Goal: Find specific page/section: Find specific page/section

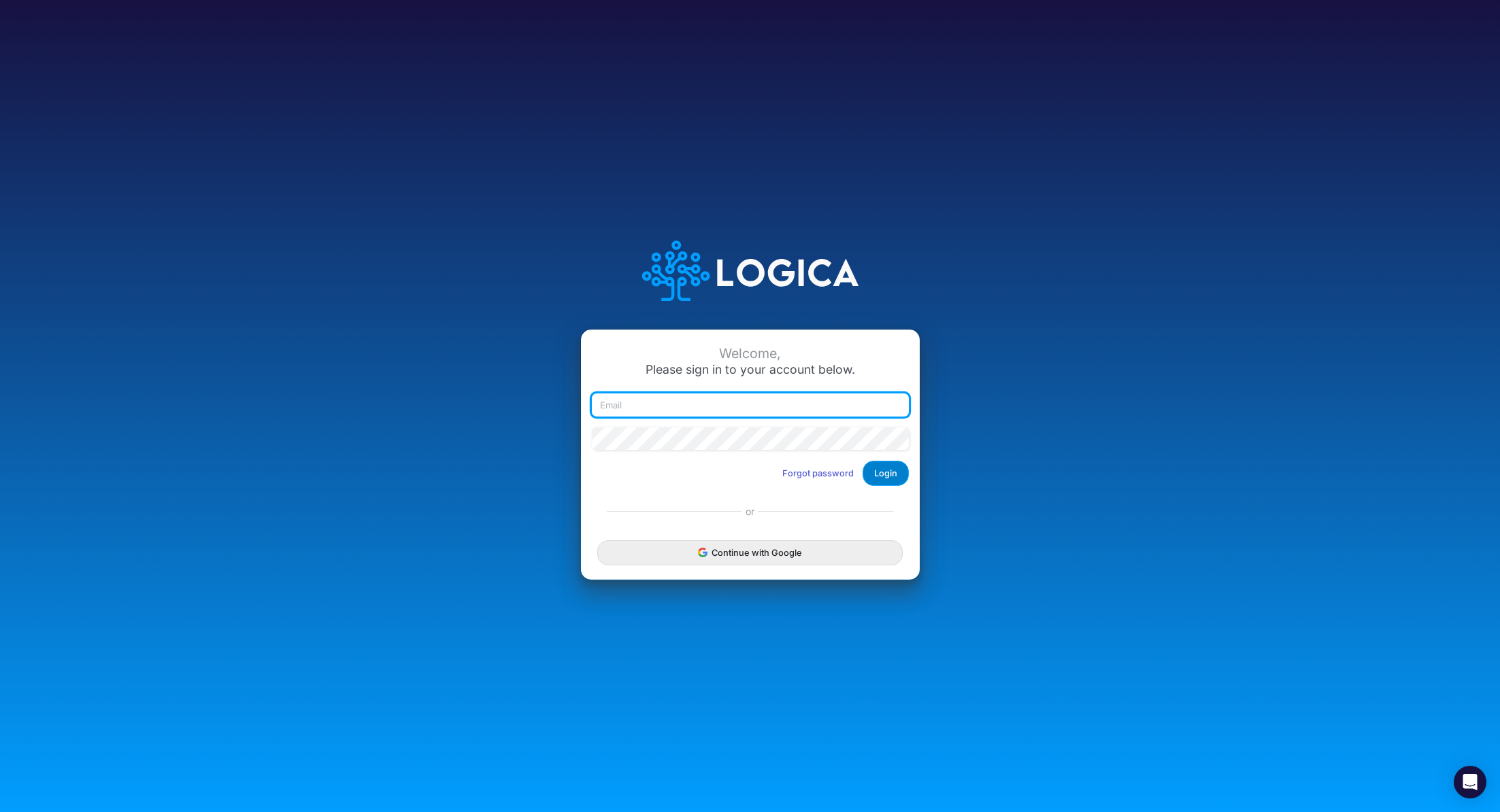
type input "[PERSON_NAME][EMAIL_ADDRESS][PERSON_NAME][DOMAIN_NAME]"
click at [879, 468] on button "Login" at bounding box center [886, 473] width 47 height 26
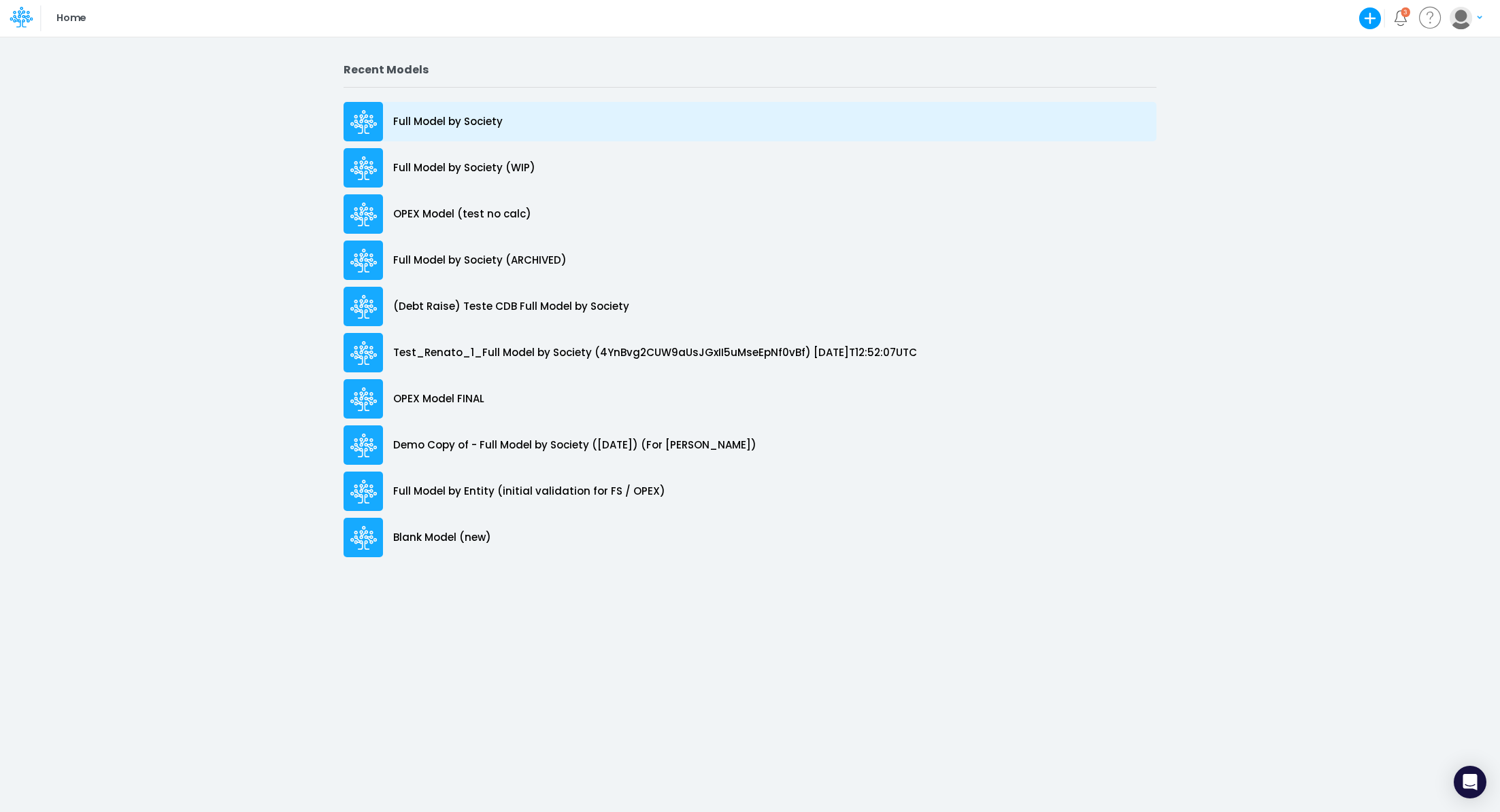
click at [474, 126] on p "Full Model by Society" at bounding box center [448, 122] width 109 height 16
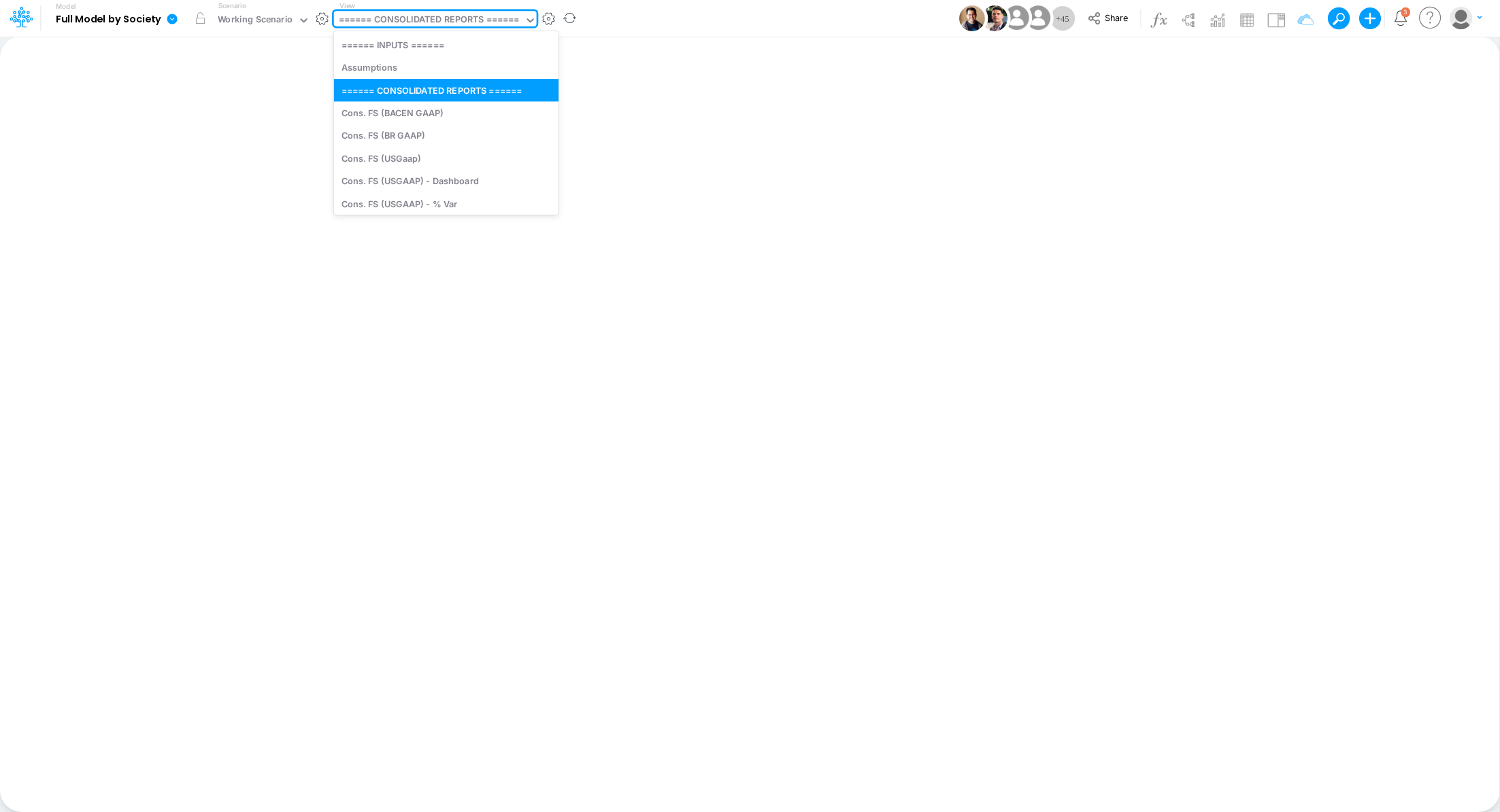
click at [399, 19] on div "====== CONSOLIDATED REPORTS ======" at bounding box center [430, 21] width 181 height 16
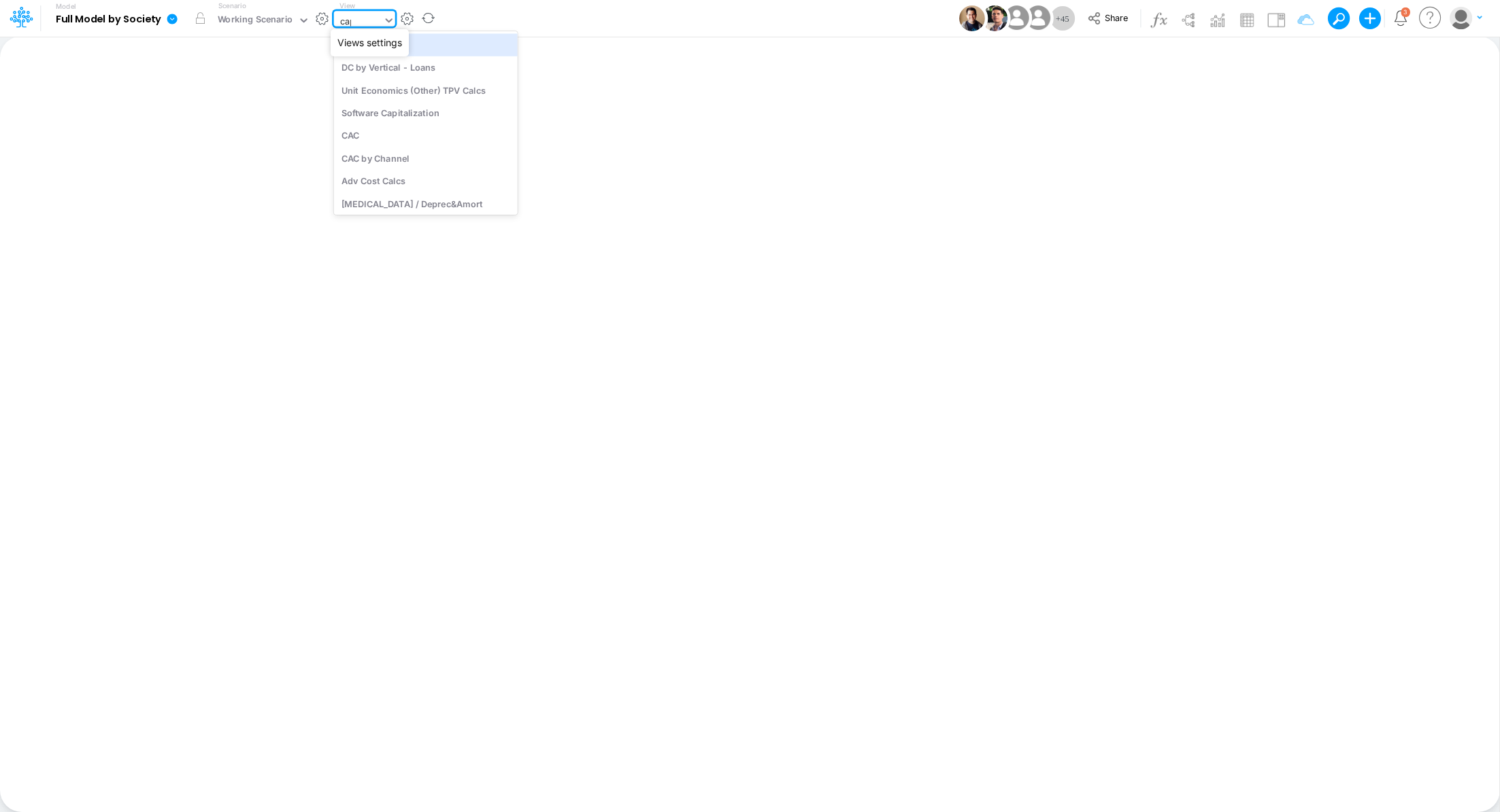
type input "cape"
click at [405, 49] on div "[MEDICAL_DATA] / Deprec&Amort" at bounding box center [425, 45] width 184 height 23
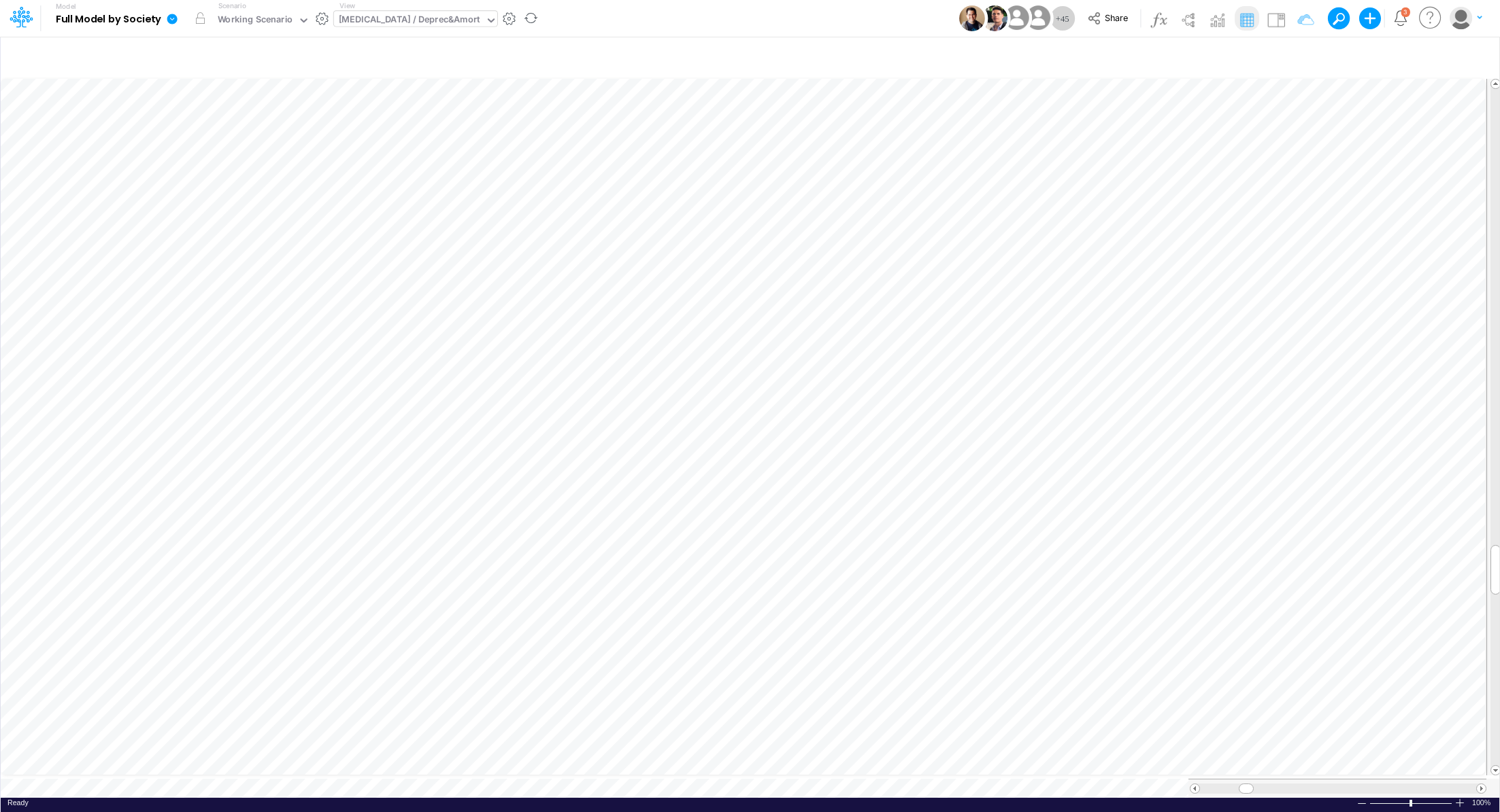
scroll to position [6, 2]
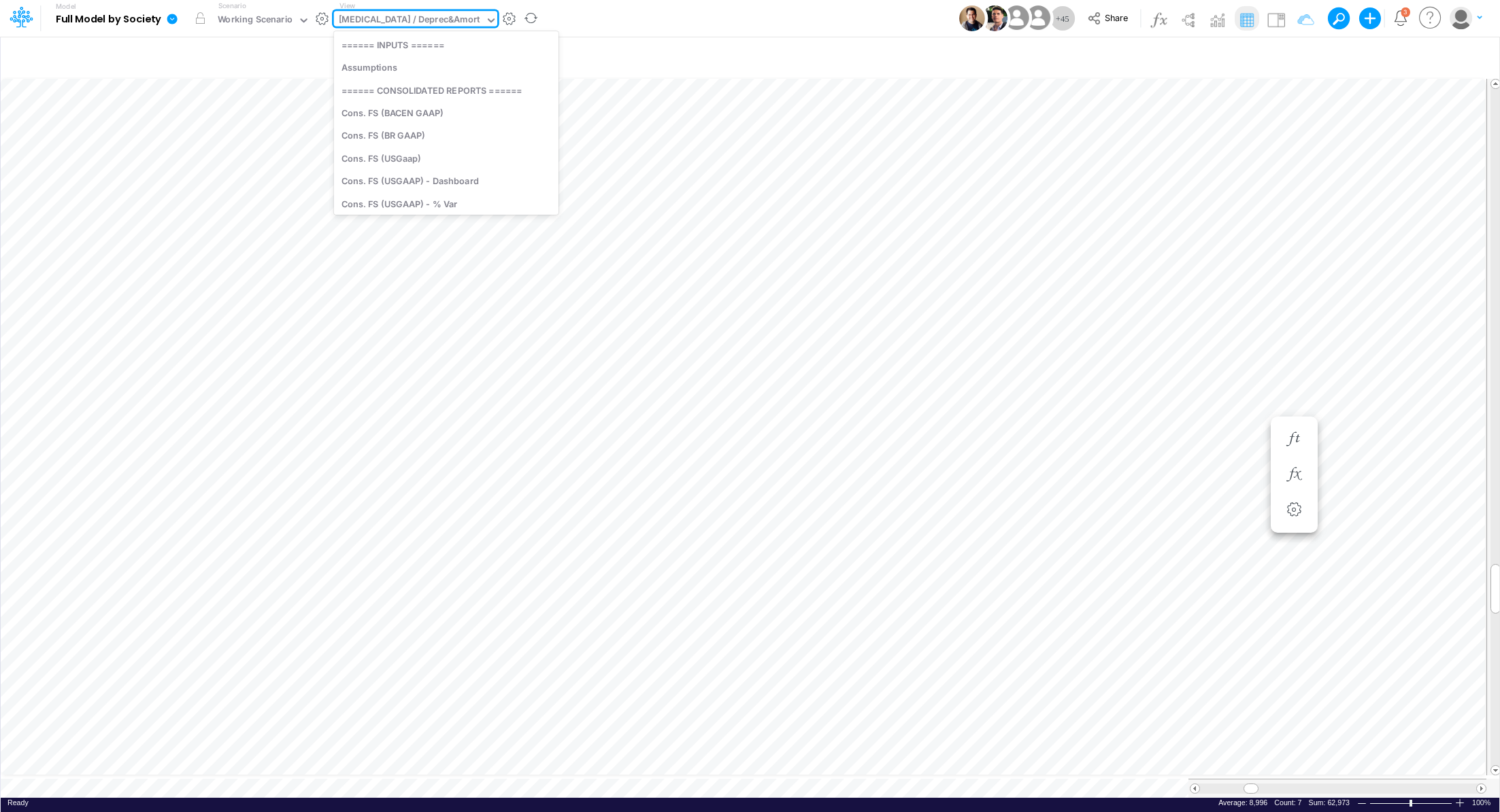
click at [358, 25] on div "[MEDICAL_DATA] / Deprec&Amort" at bounding box center [409, 21] width 142 height 16
type input "cons"
click at [441, 101] on div "Cons. FS (USGaap)" at bounding box center [432, 104] width 198 height 23
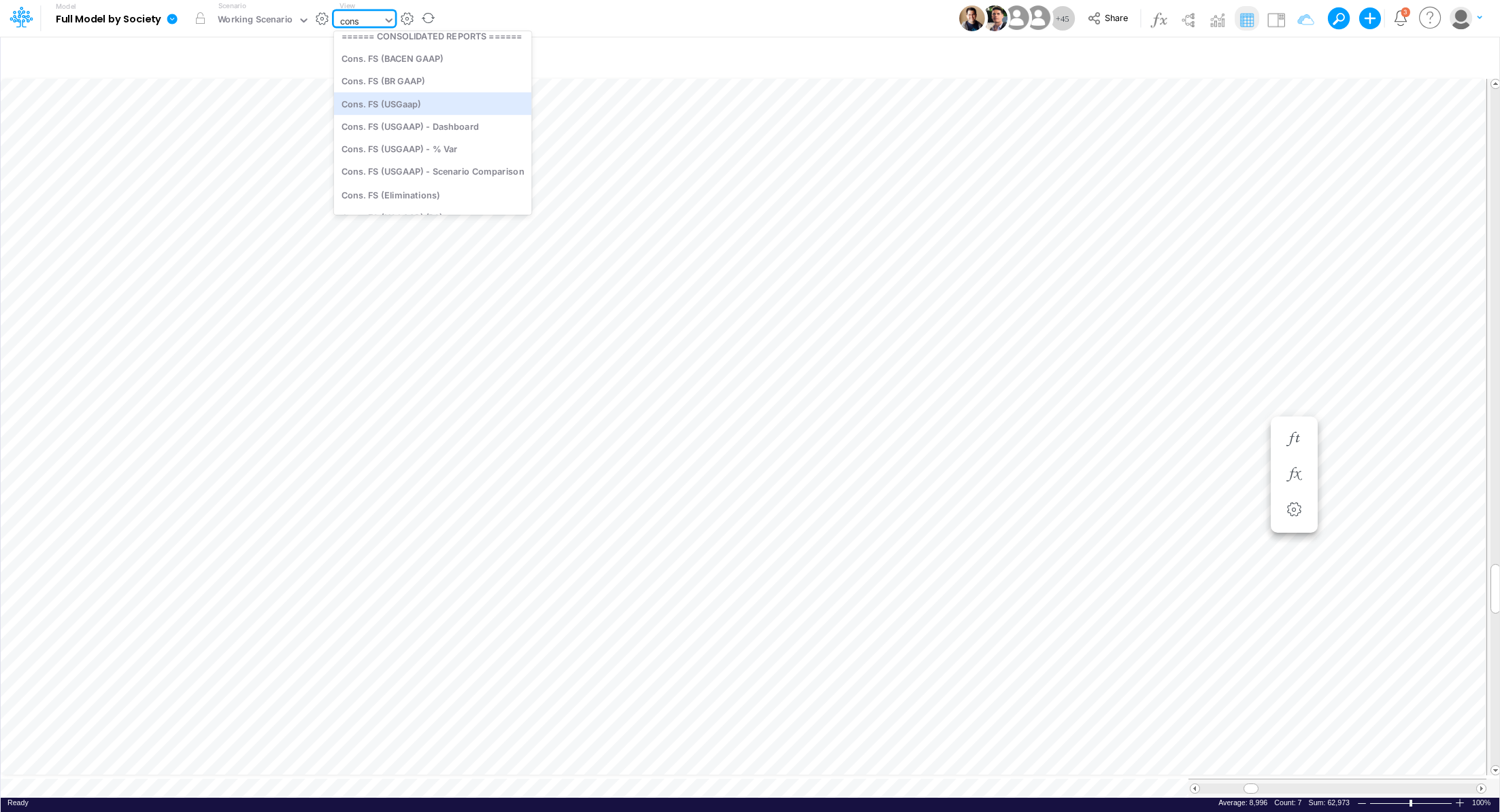
type input "Consolidated FS - USGAAP"
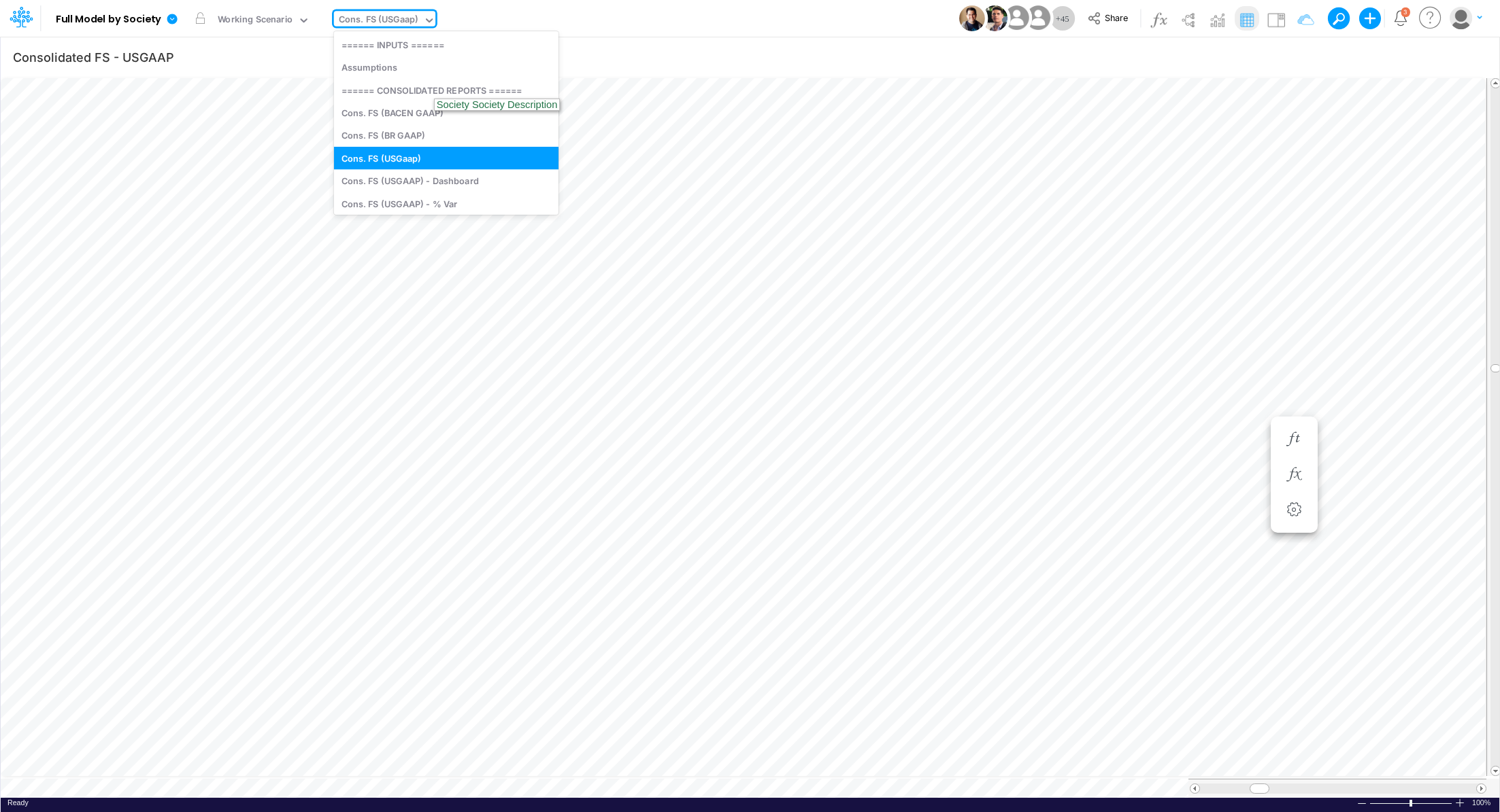
click at [374, 18] on div "Cons. FS (USGaap)" at bounding box center [379, 21] width 79 height 16
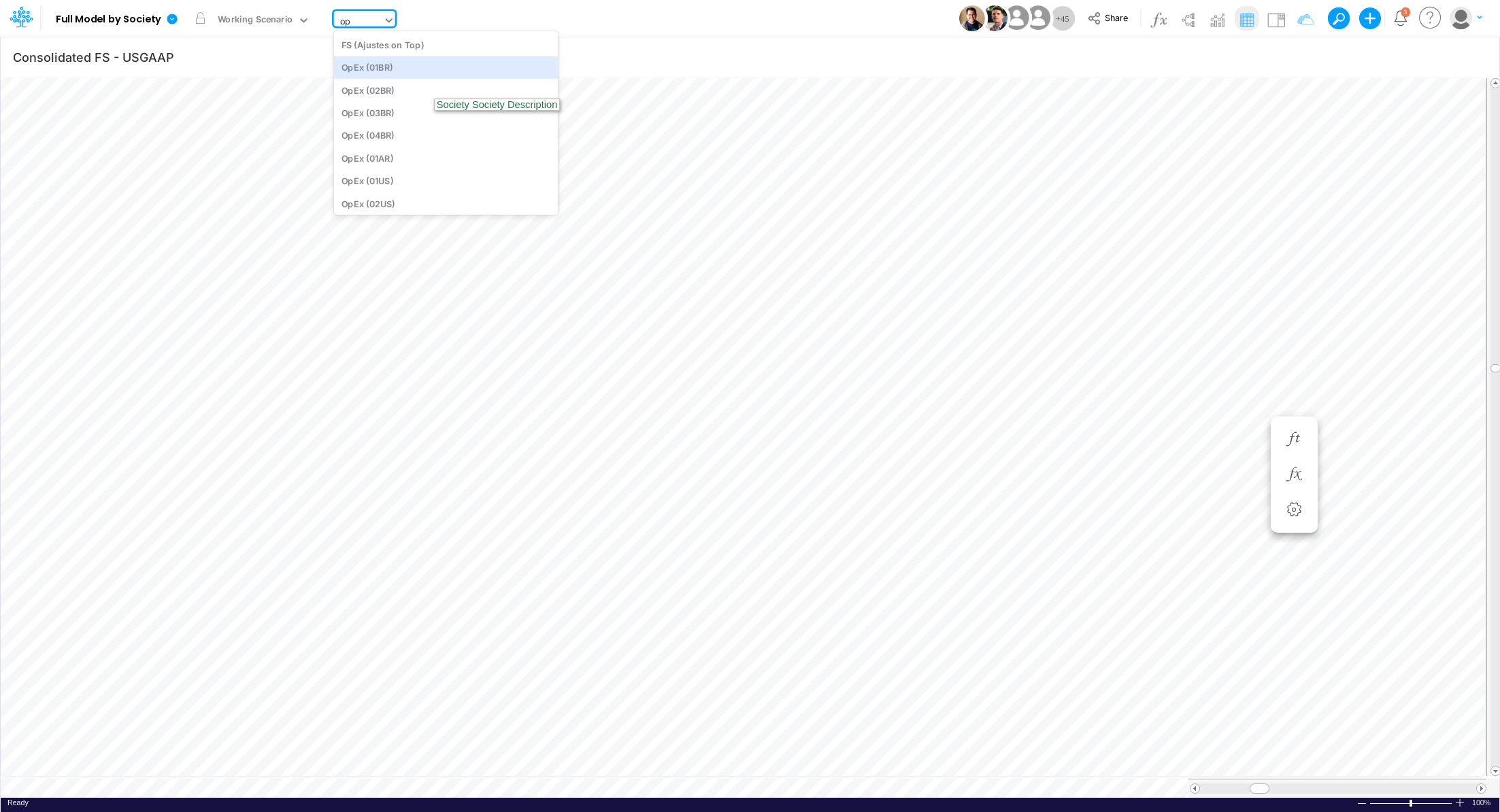
type input "o"
type input "consol"
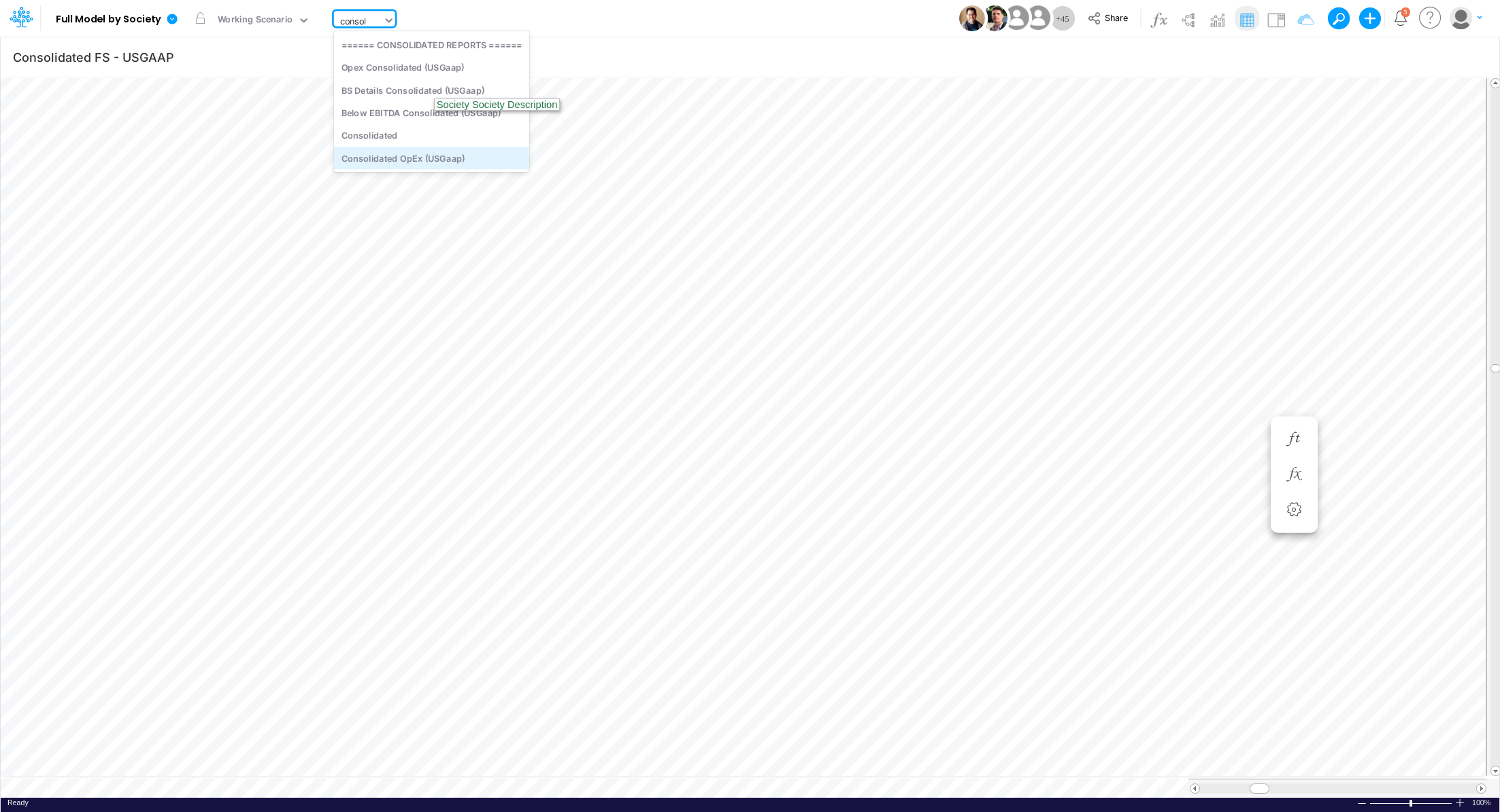
click at [404, 153] on div "Consolidated OpEx (USGaap)" at bounding box center [431, 158] width 195 height 23
